Goal: Check status: Check status

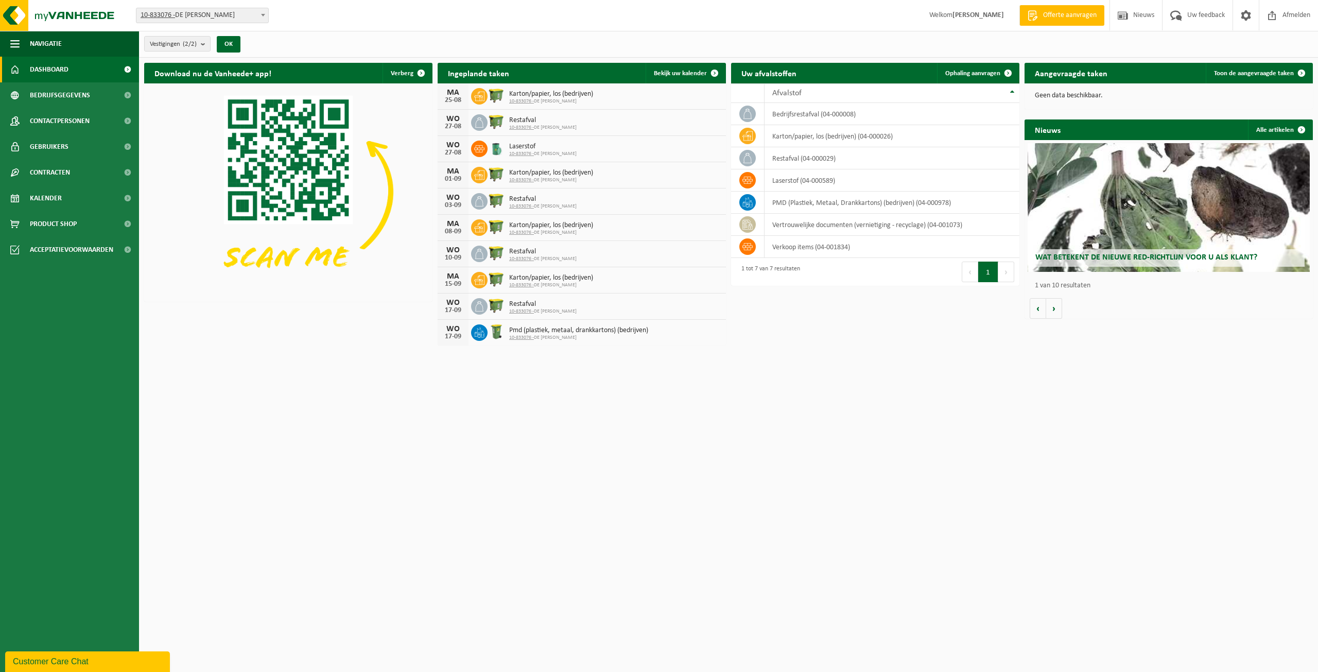
click at [551, 148] on span "Laserstof" at bounding box center [542, 147] width 67 height 8
click at [696, 70] on span "Bekijk uw kalender" at bounding box center [680, 73] width 53 height 7
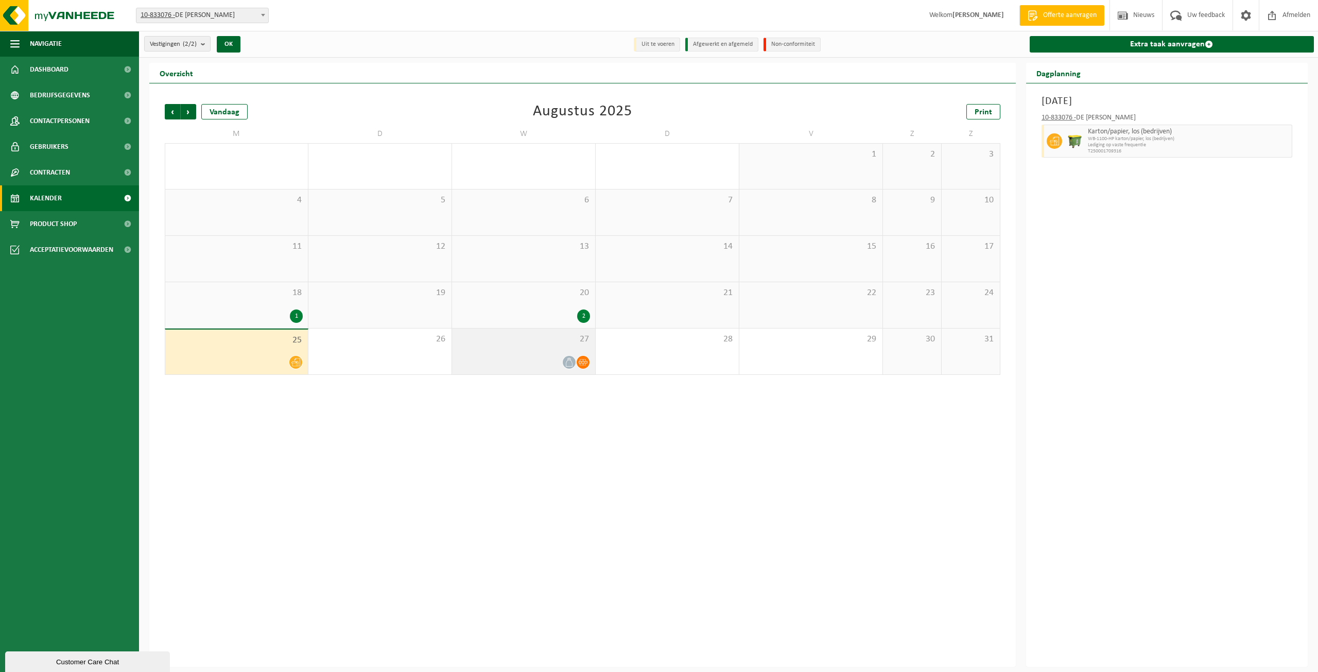
click at [569, 365] on icon at bounding box center [569, 362] width 9 height 9
